Goal: Information Seeking & Learning: Learn about a topic

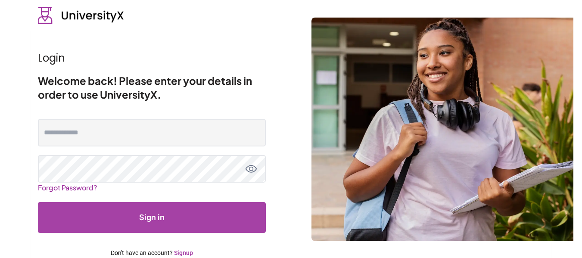
scroll to position [2, 0]
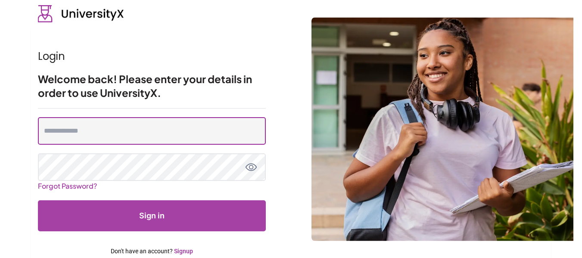
type input "**********"
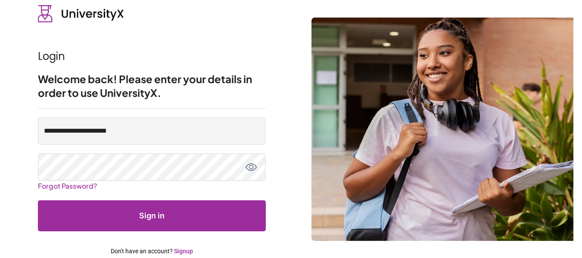
click at [192, 205] on button "Sign in" at bounding box center [152, 215] width 228 height 31
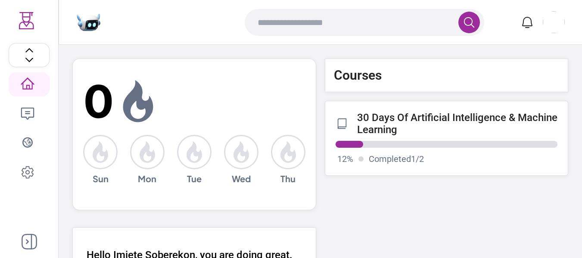
click at [387, 121] on p "30 Days Of Artificial Intelligence & Machine Learning" at bounding box center [457, 123] width 201 height 24
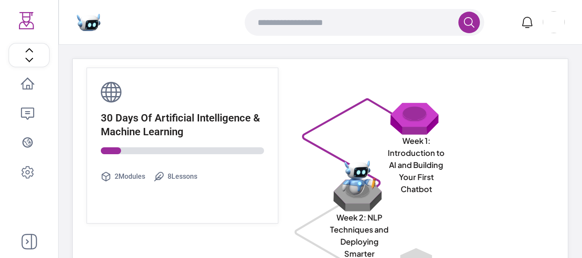
scroll to position [66, 0]
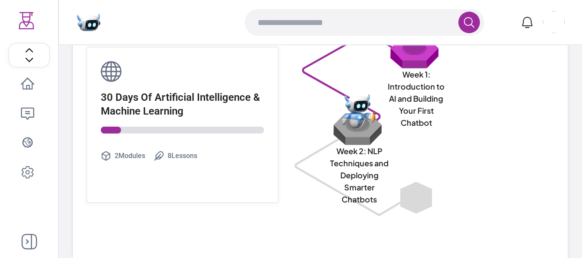
click at [350, 142] on img at bounding box center [358, 128] width 55 height 33
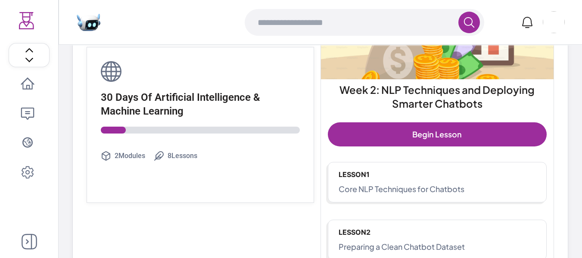
click at [368, 188] on p "Core NLP Techniques for Chatbots" at bounding box center [437, 189] width 198 height 12
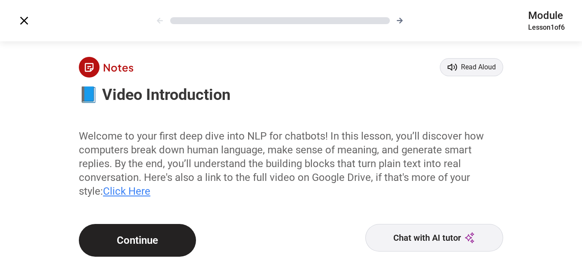
click at [138, 234] on button "Continue" at bounding box center [137, 240] width 117 height 33
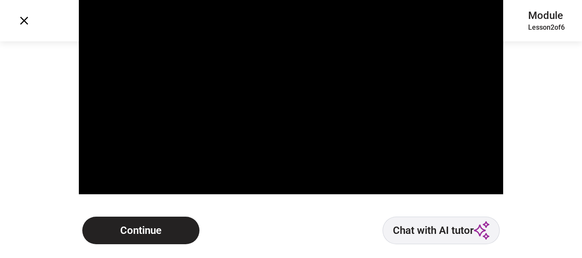
scroll to position [52, 0]
